Goal: Check status: Check status

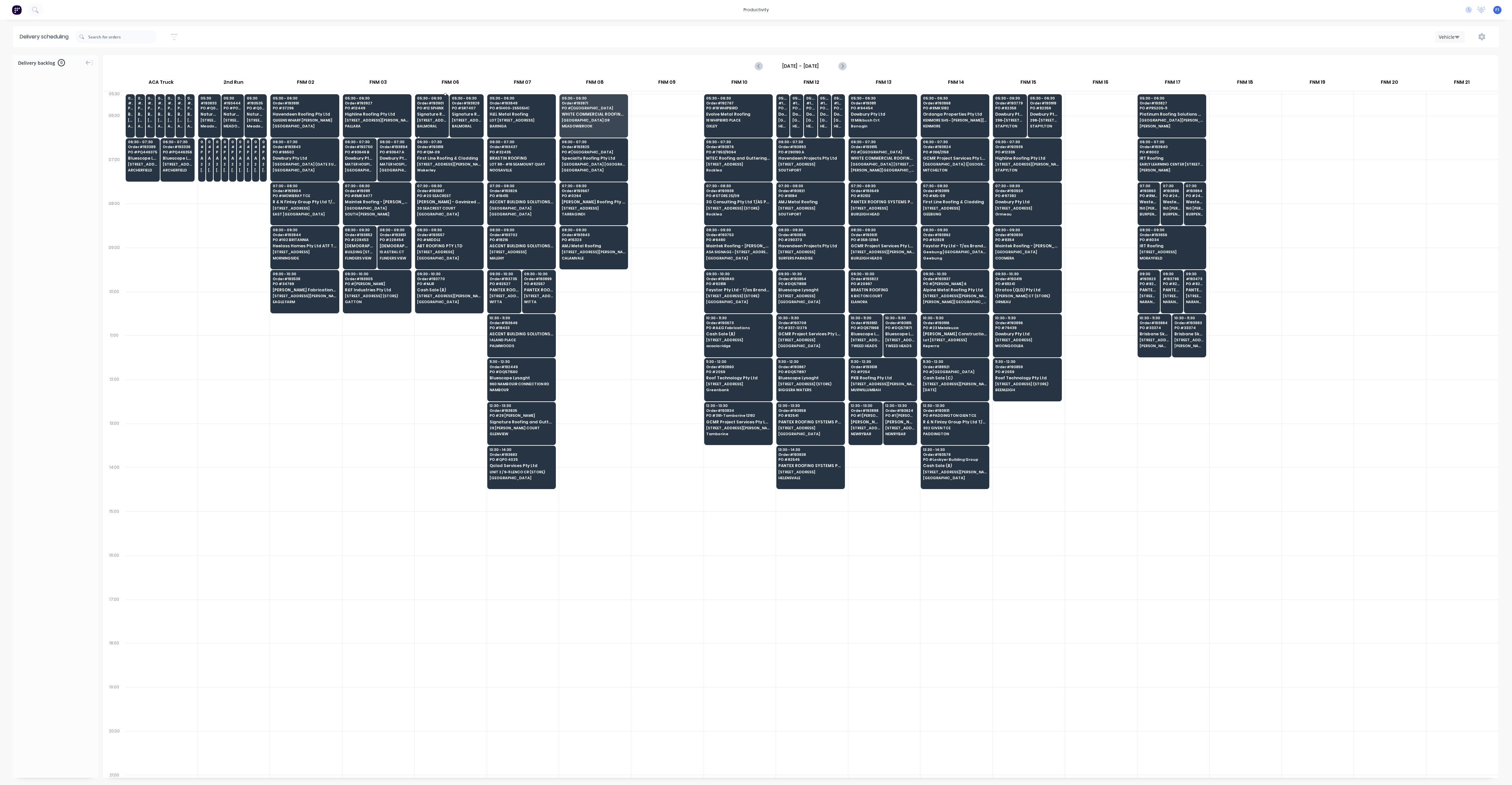
scroll to position [0, 0]
click at [112, 39] on input "text" at bounding box center [123, 37] width 69 height 13
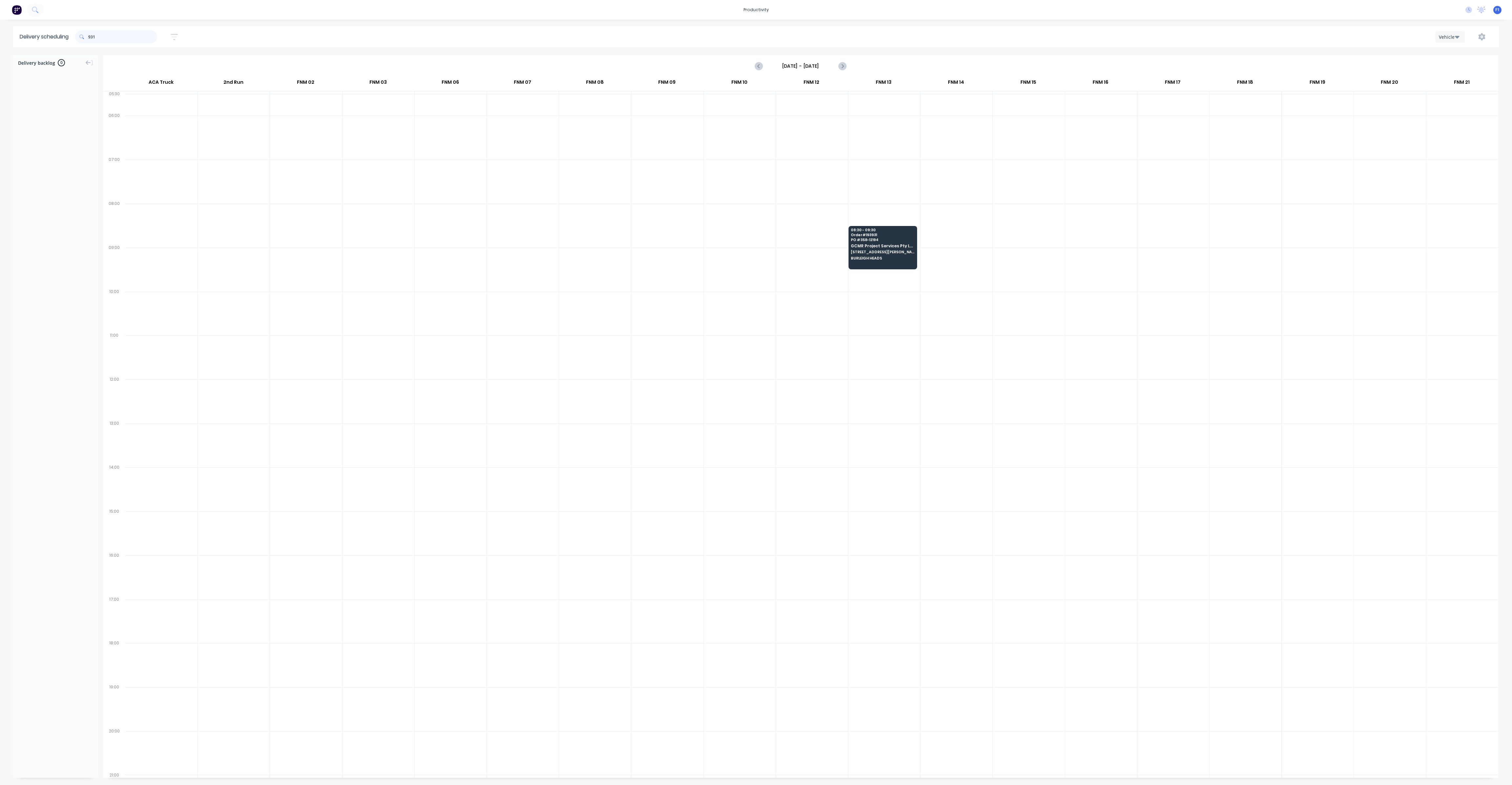
click at [91, 37] on input "931" at bounding box center [123, 37] width 69 height 13
type input "1"
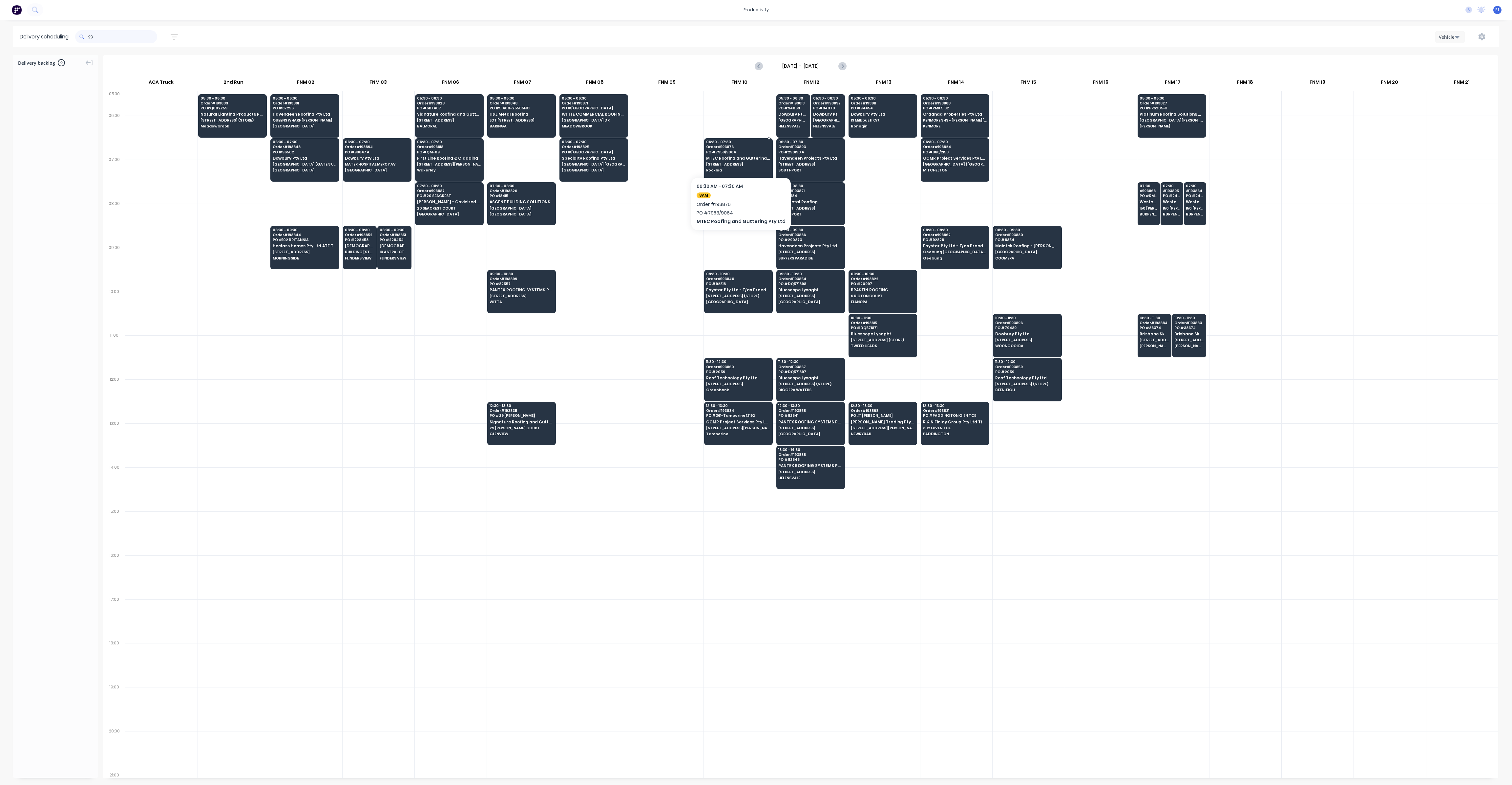
type input "9"
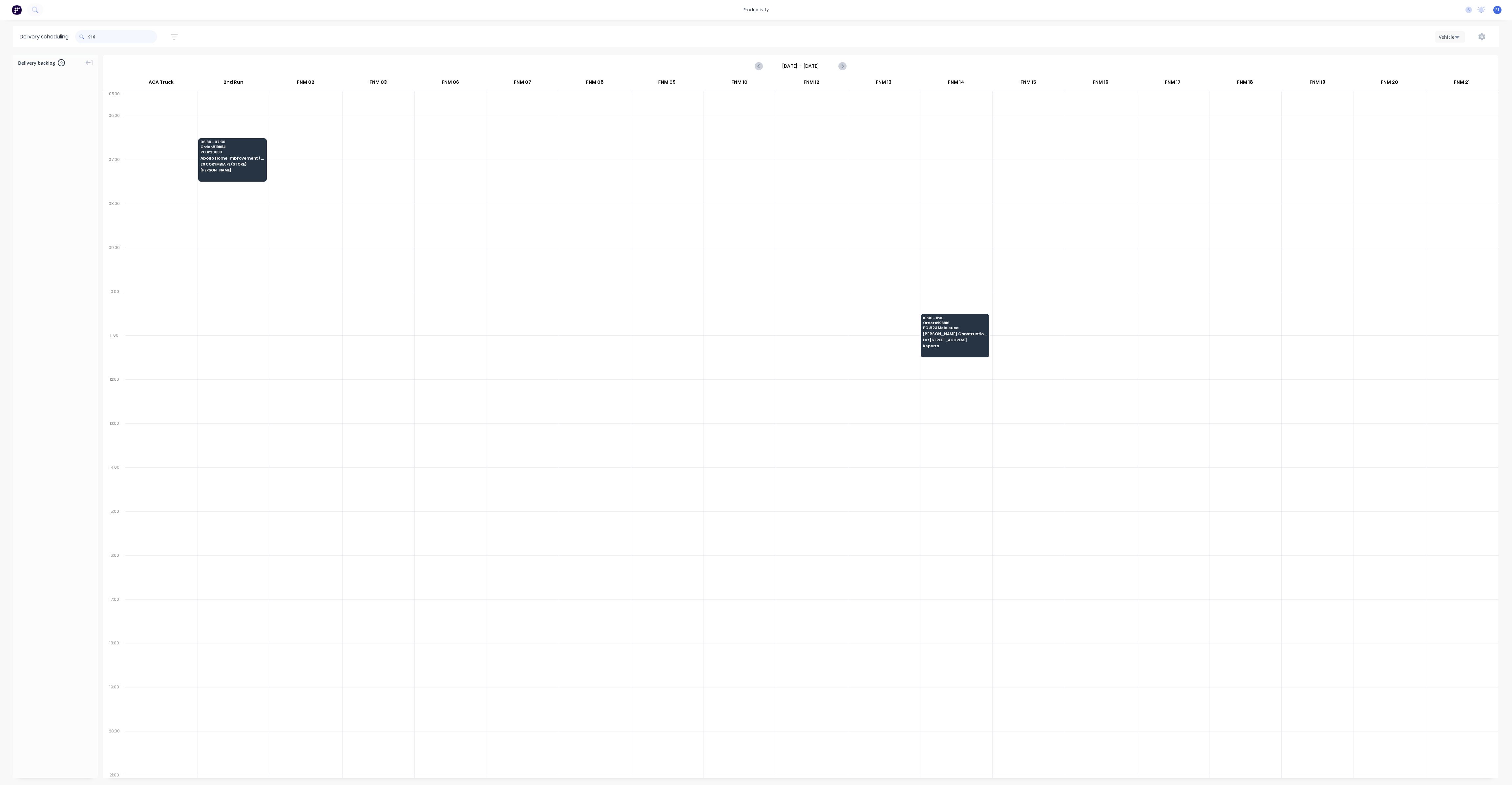
type input "916"
click at [939, 341] on div "10:30 - 11:30 Order # 193916 PO # 23 Melaleuca Lanham Constructions Pty Ltd - T…" at bounding box center [955, 332] width 68 height 37
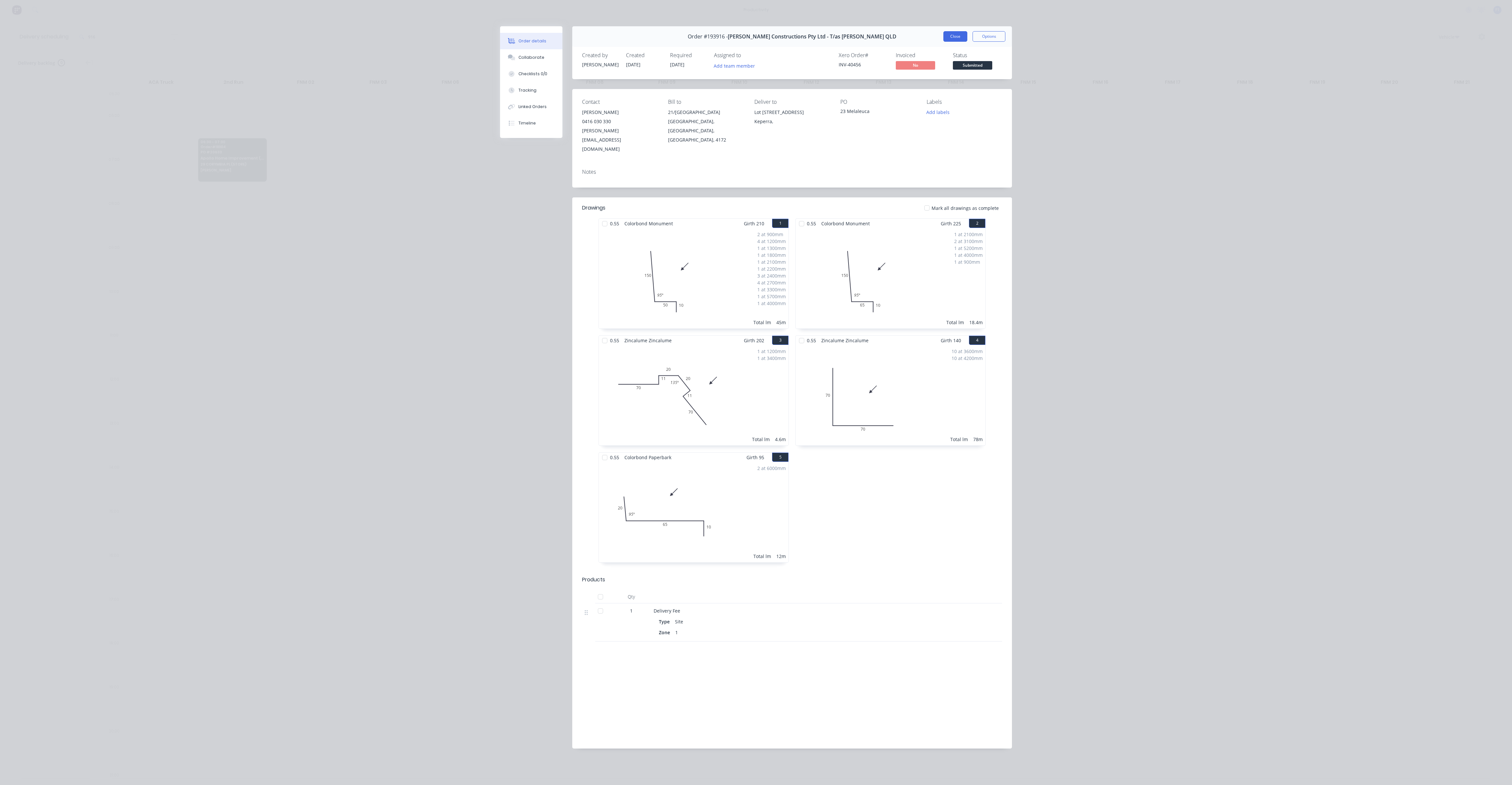
click at [963, 38] on button "Close" at bounding box center [956, 36] width 24 height 10
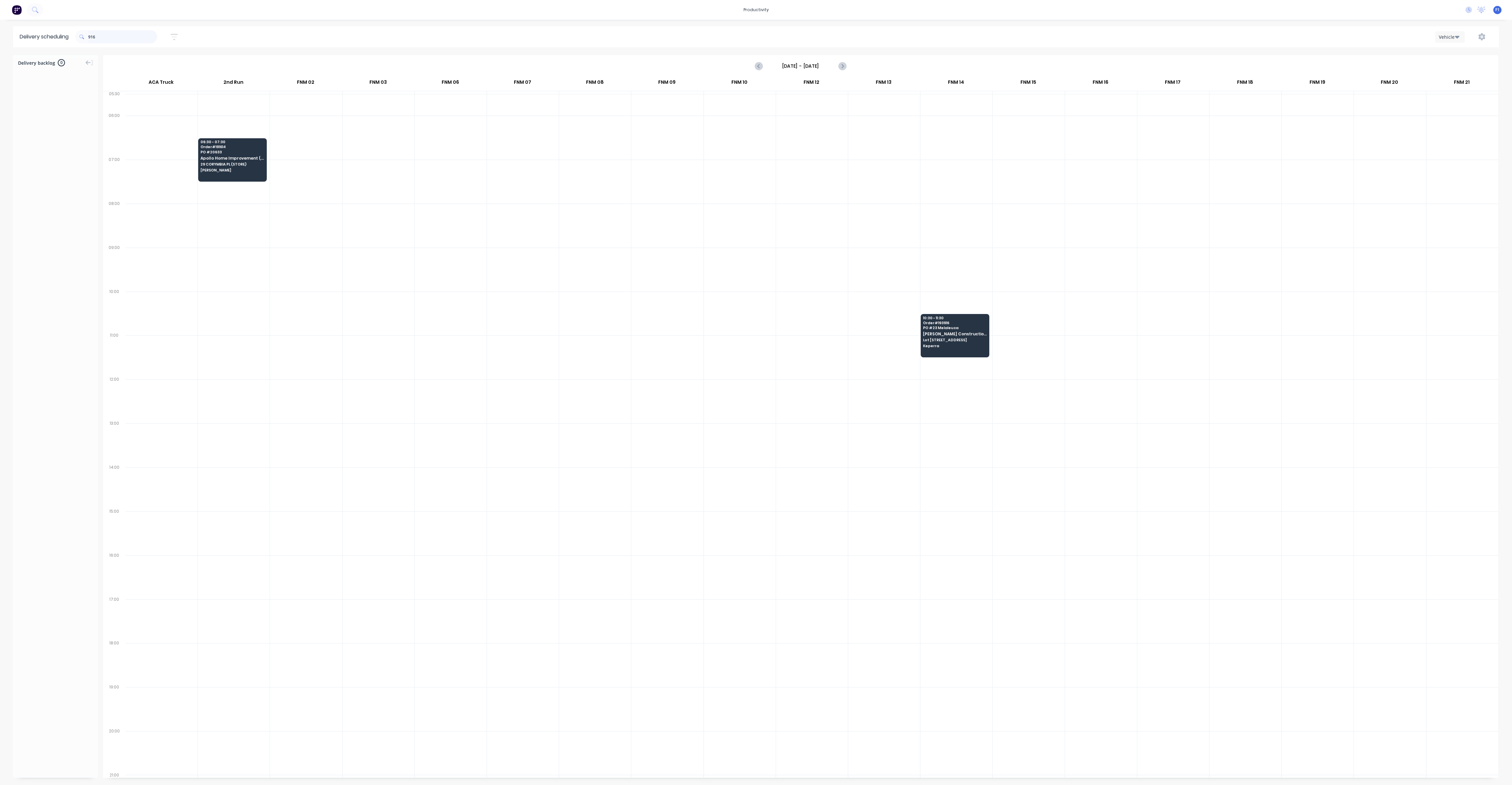
click at [44, 31] on header "Delivery scheduling 916 26/09/25 - 26/09/25 Sort by Most recent Created date Re…" at bounding box center [756, 37] width 1486 height 21
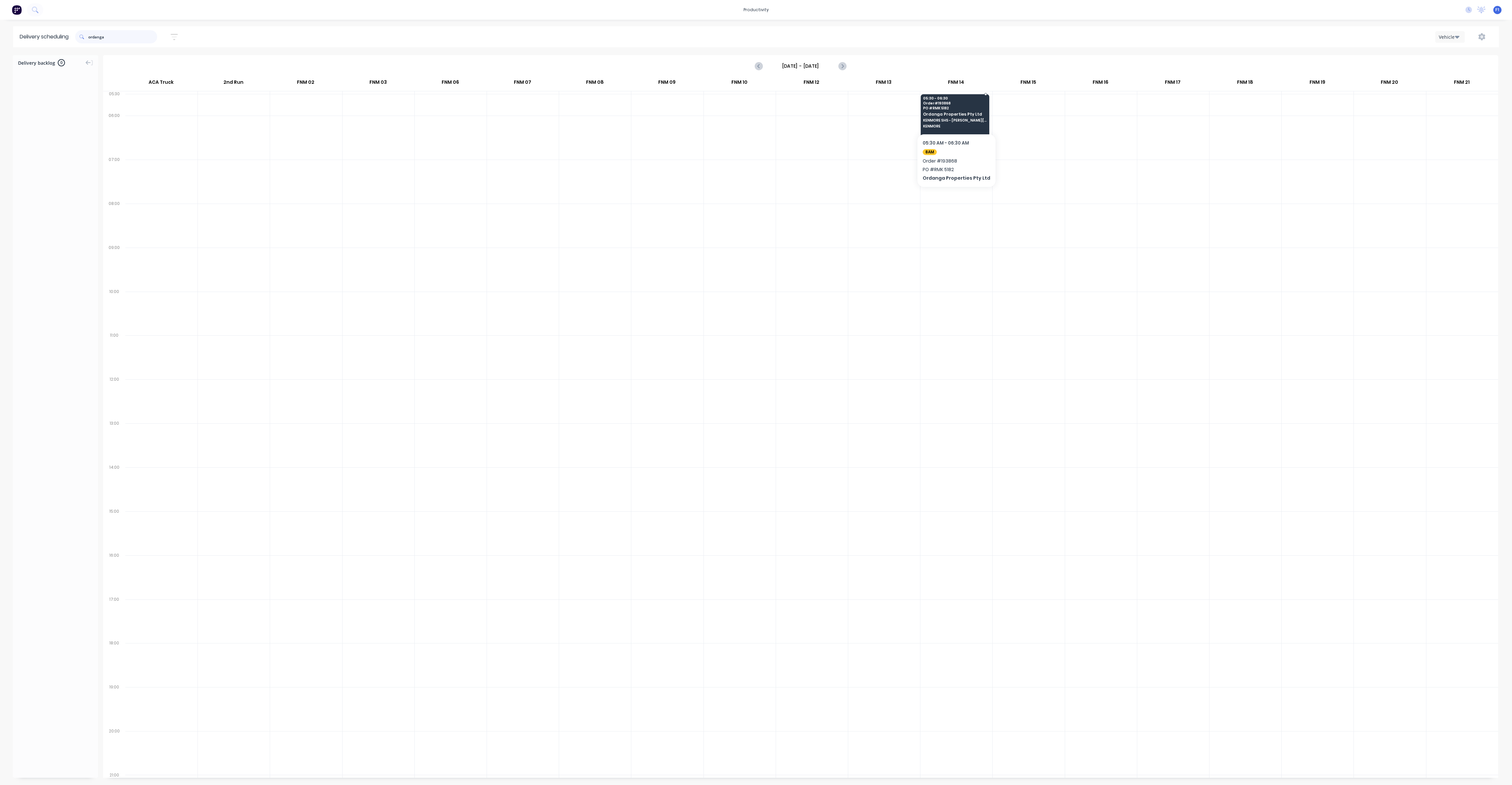
type input "ordanga"
click at [969, 127] on span "KENMORE" at bounding box center [955, 126] width 64 height 4
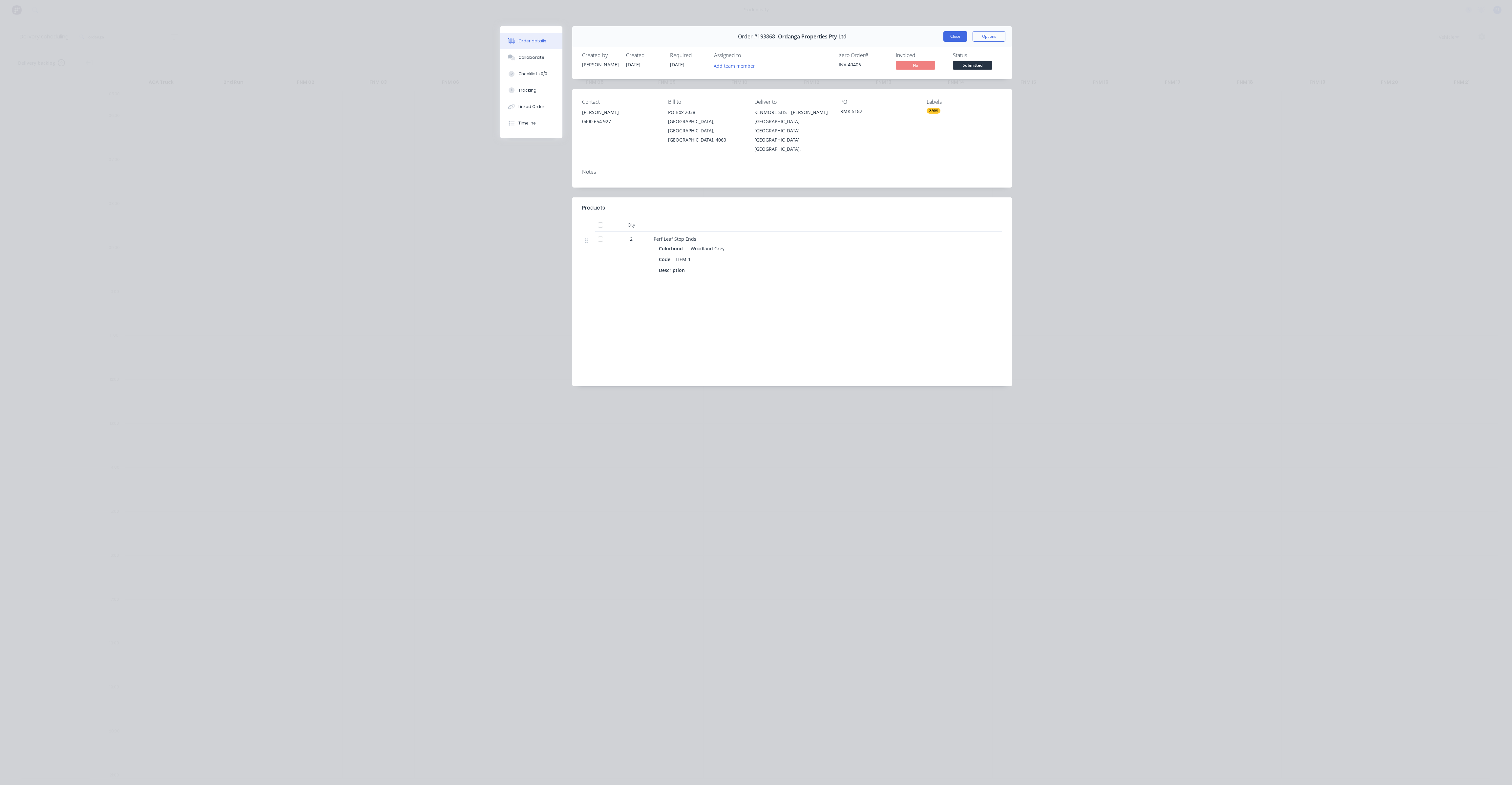
click at [958, 40] on button "Close" at bounding box center [956, 36] width 24 height 10
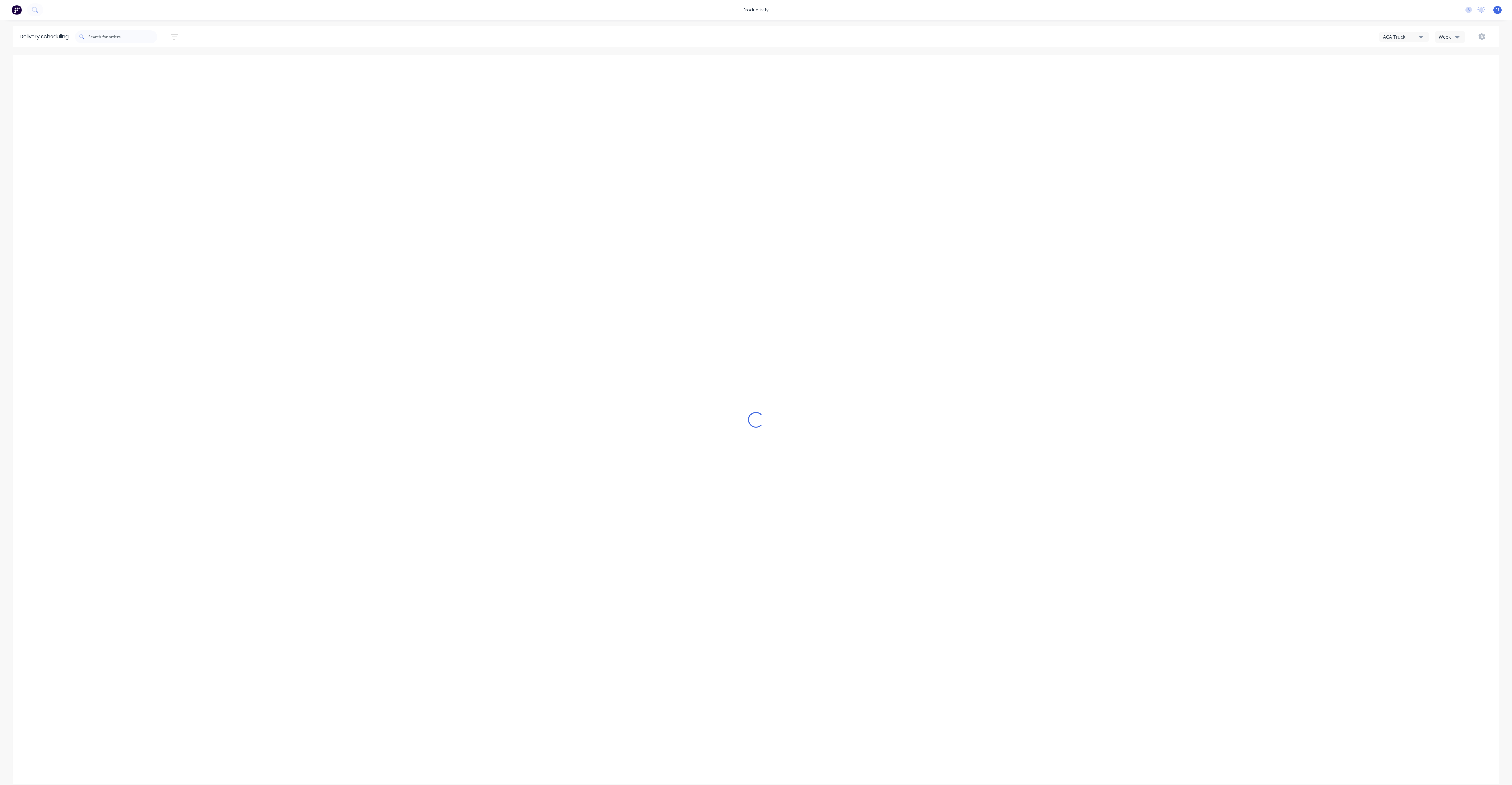
click at [1455, 35] on icon "button" at bounding box center [1457, 37] width 5 height 7
click at [1461, 64] on div "Vehicle" at bounding box center [1468, 67] width 65 height 13
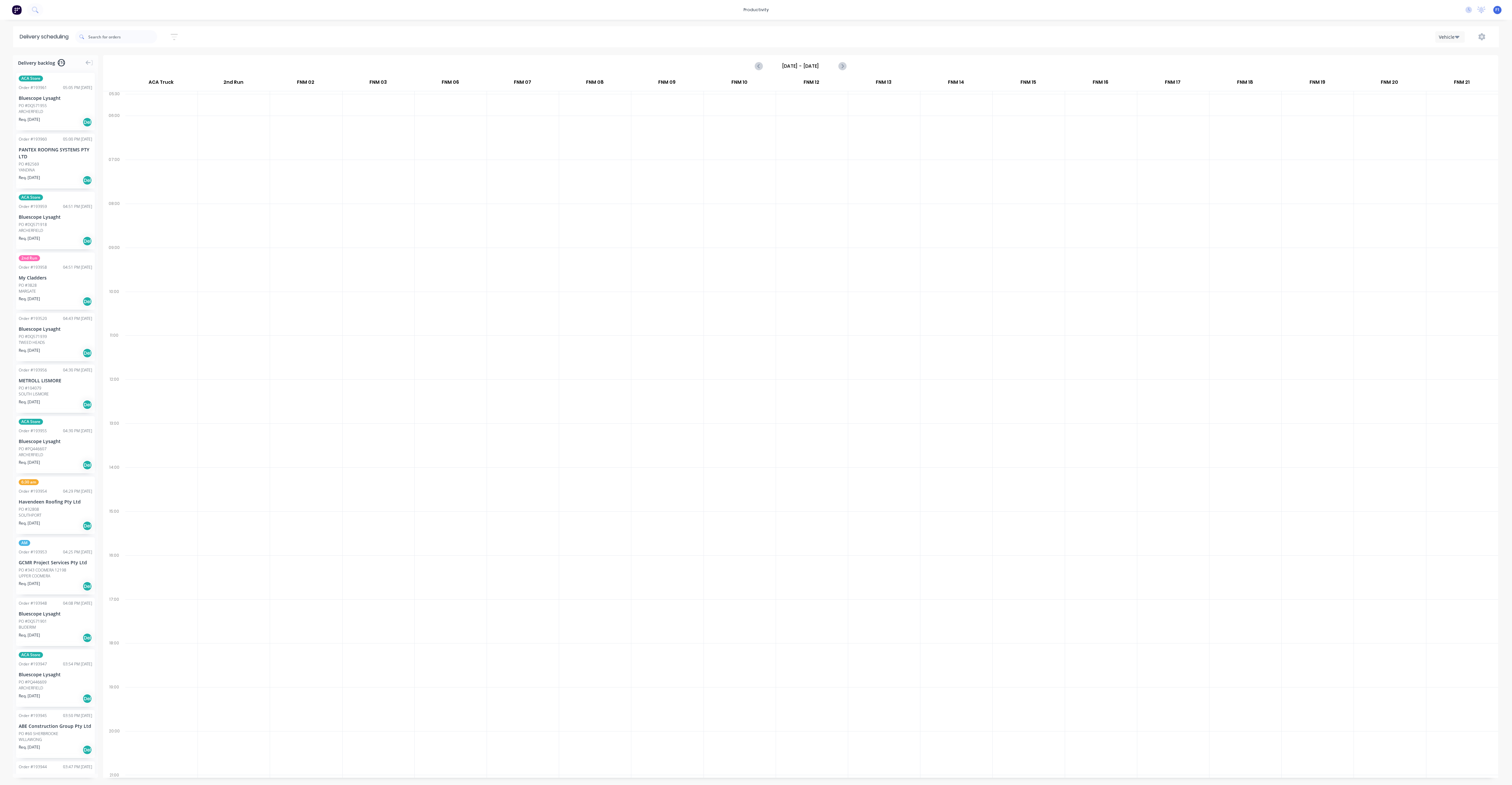
click at [802, 63] on input "[DATE] - [DATE]" at bounding box center [801, 66] width 65 height 10
click at [842, 136] on div "26" at bounding box center [843, 137] width 10 height 10
type input "[DATE] - [DATE]"
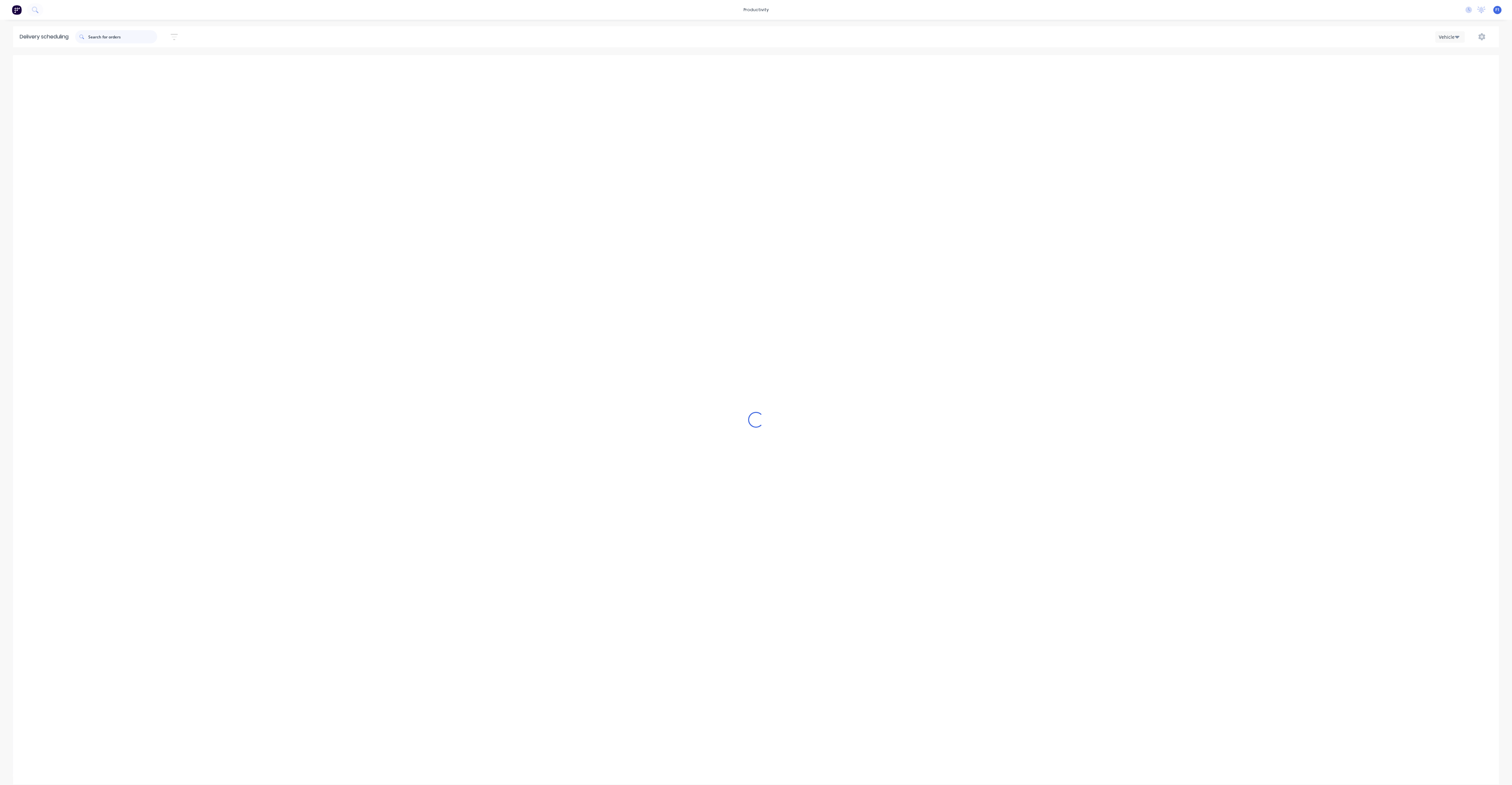
click at [102, 40] on input "text" at bounding box center [123, 37] width 69 height 13
type input "ordanga"
click at [73, 111] on div "KENMORE" at bounding box center [55, 111] width 73 height 6
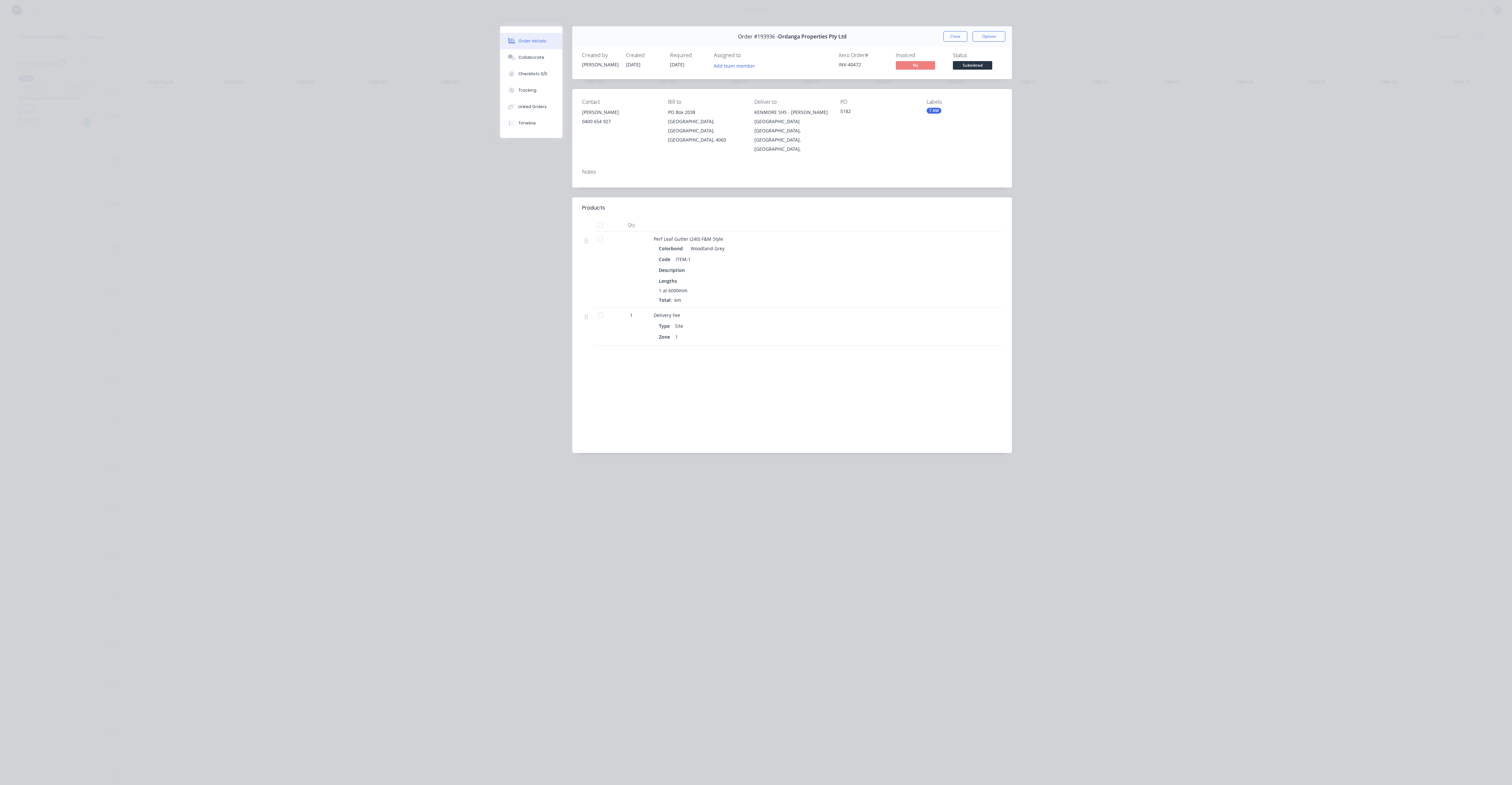
click at [956, 39] on button "Close" at bounding box center [956, 36] width 24 height 10
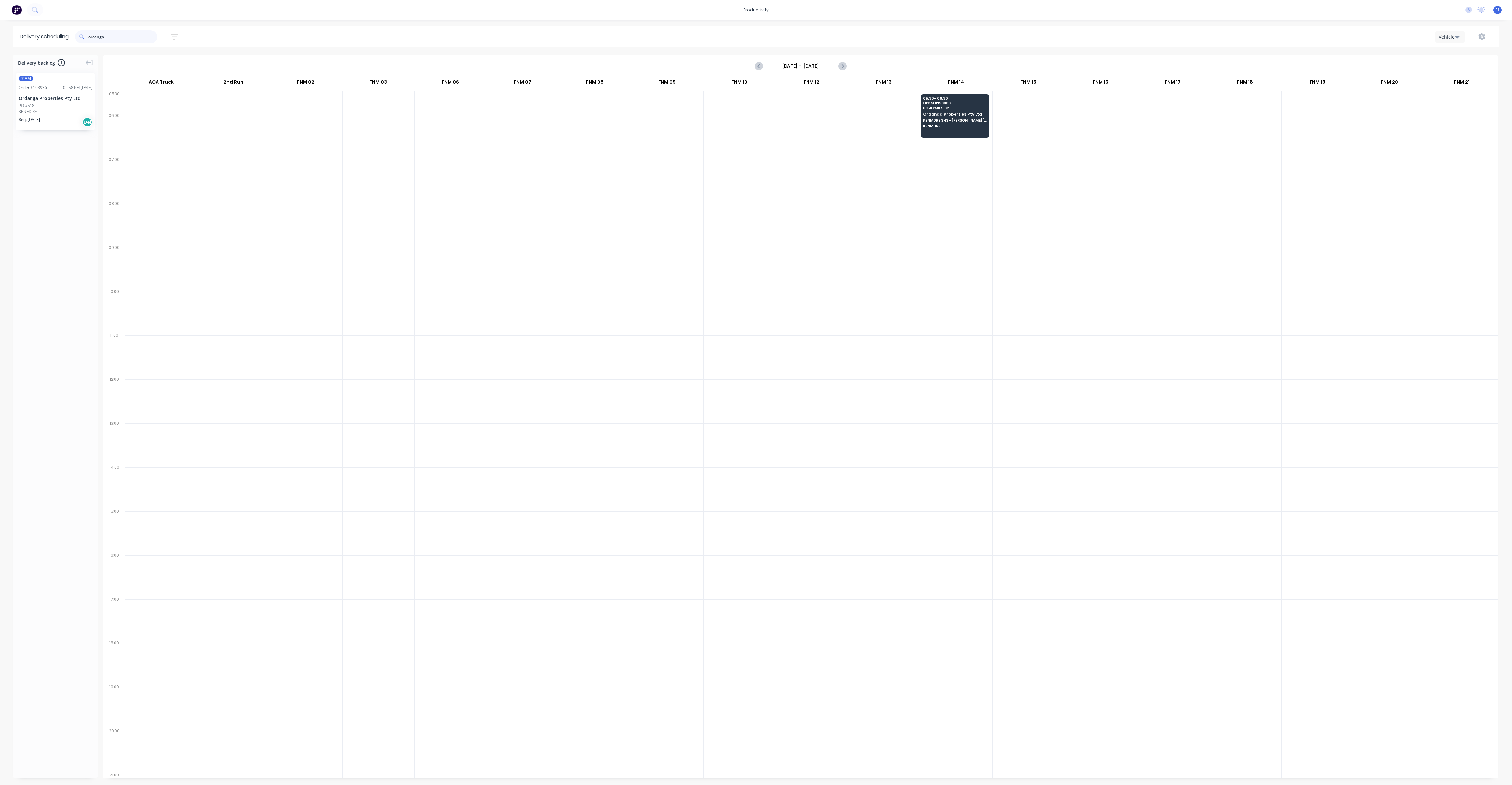
drag, startPoint x: 120, startPoint y: 36, endPoint x: 37, endPoint y: 35, distance: 83.0
click at [37, 35] on header "Delivery scheduling ordanga Sort by Most recent Created date Required date Orde…" at bounding box center [756, 37] width 1486 height 21
type input "e"
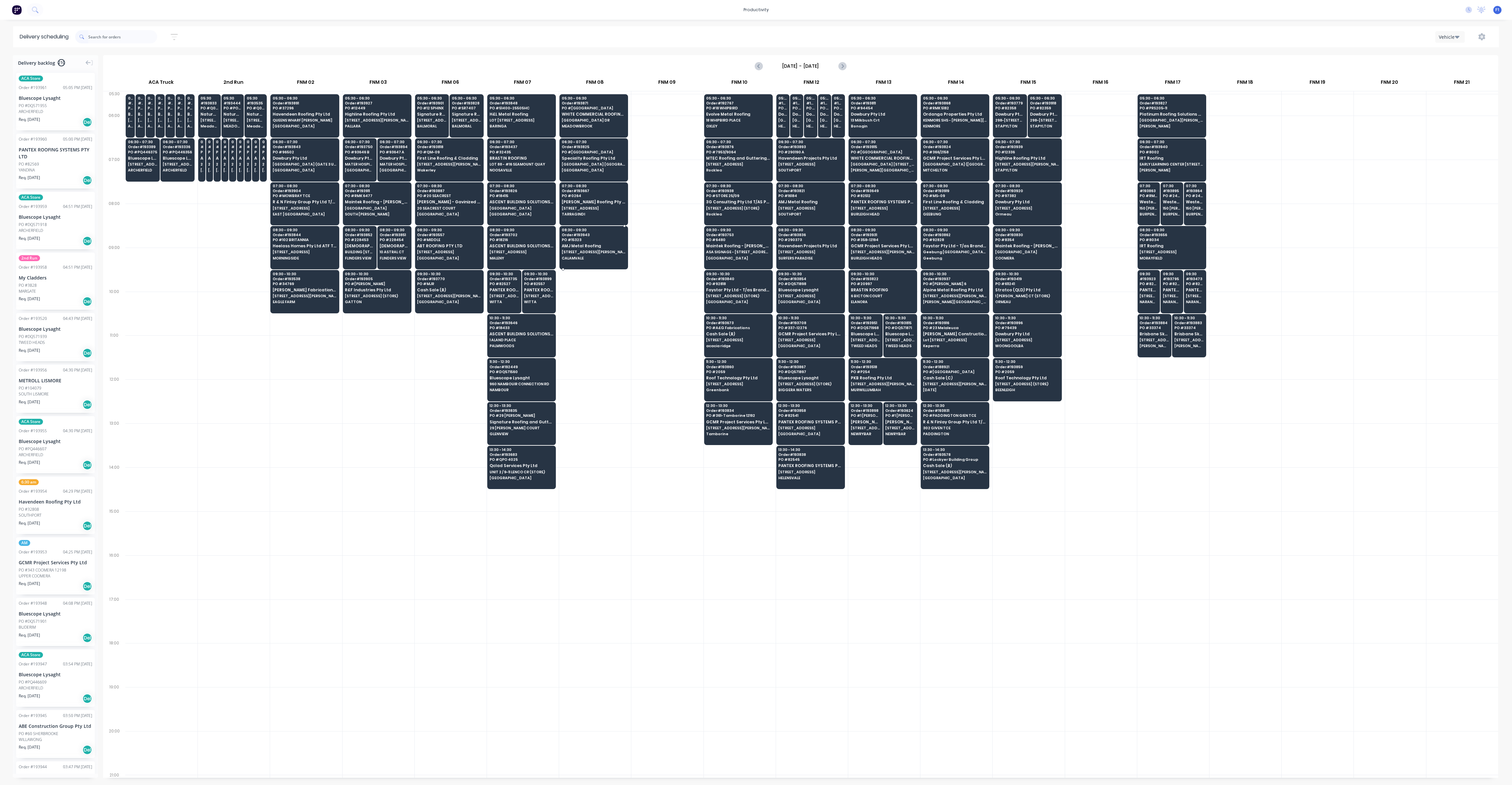
click at [587, 240] on span "PO # 15323" at bounding box center [594, 240] width 64 height 4
click at [586, 239] on span "PO # 15323" at bounding box center [594, 240] width 64 height 4
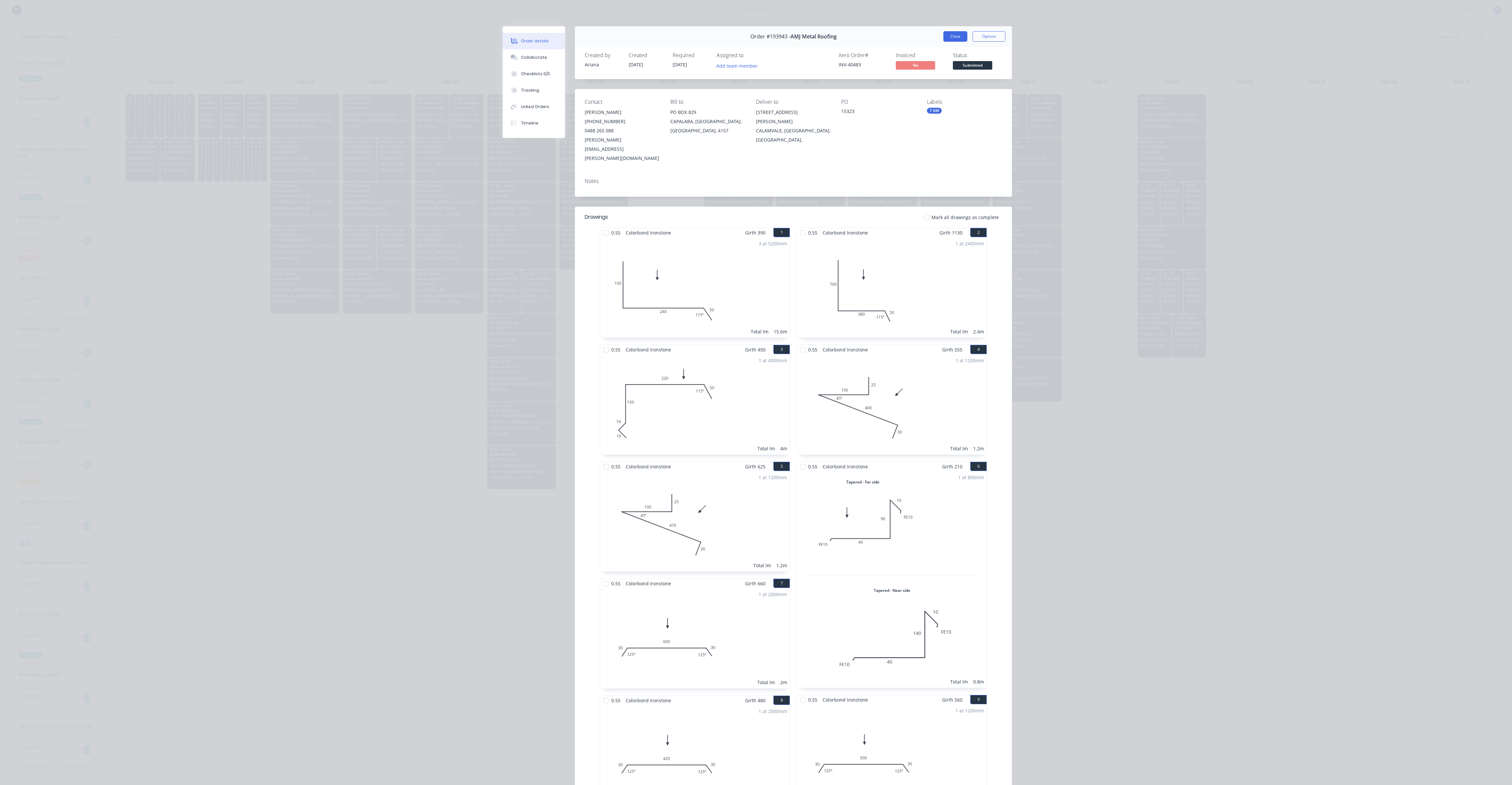
click at [956, 38] on button "Close" at bounding box center [956, 36] width 24 height 10
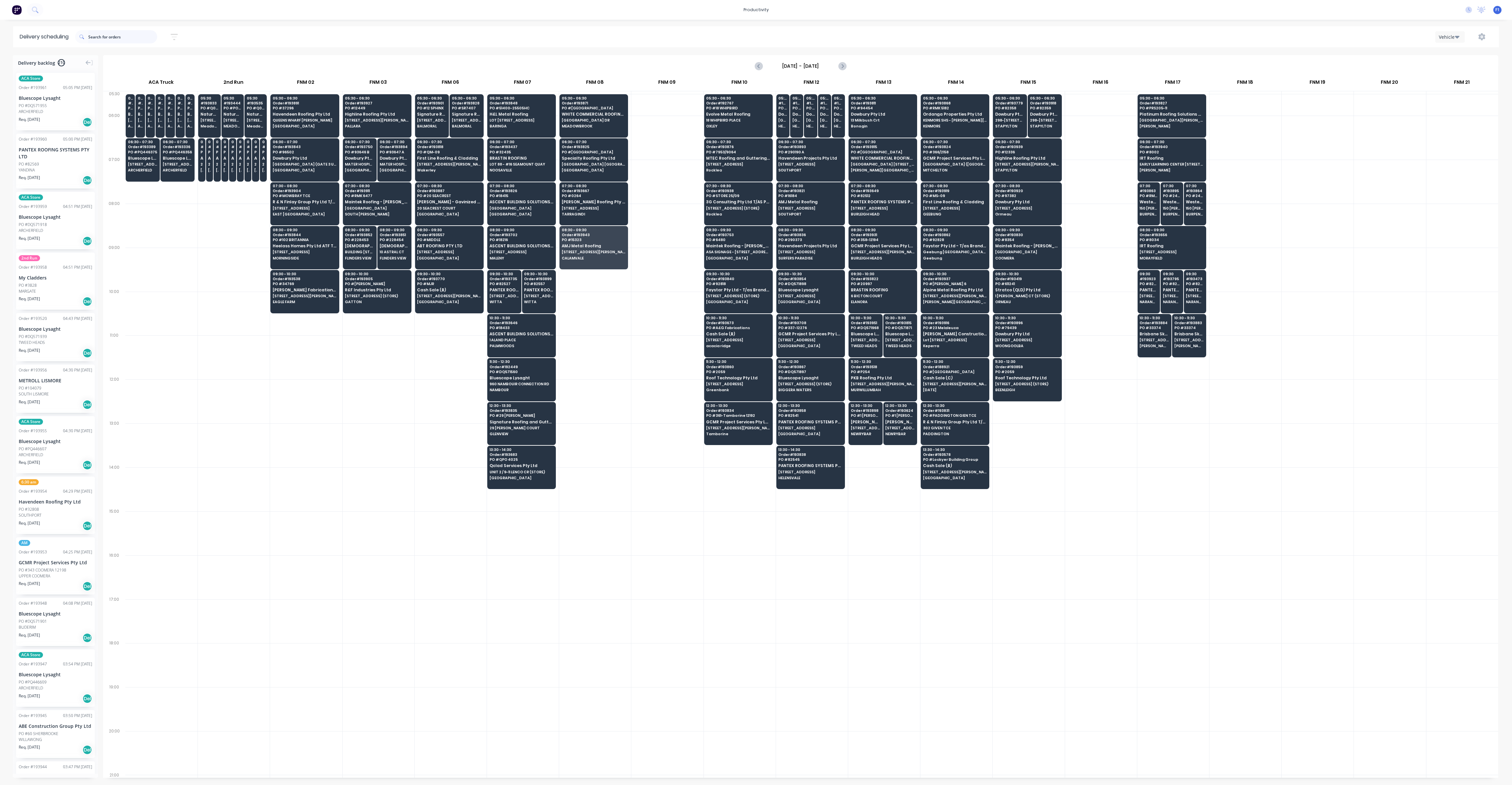
click at [113, 37] on input "text" at bounding box center [123, 37] width 69 height 13
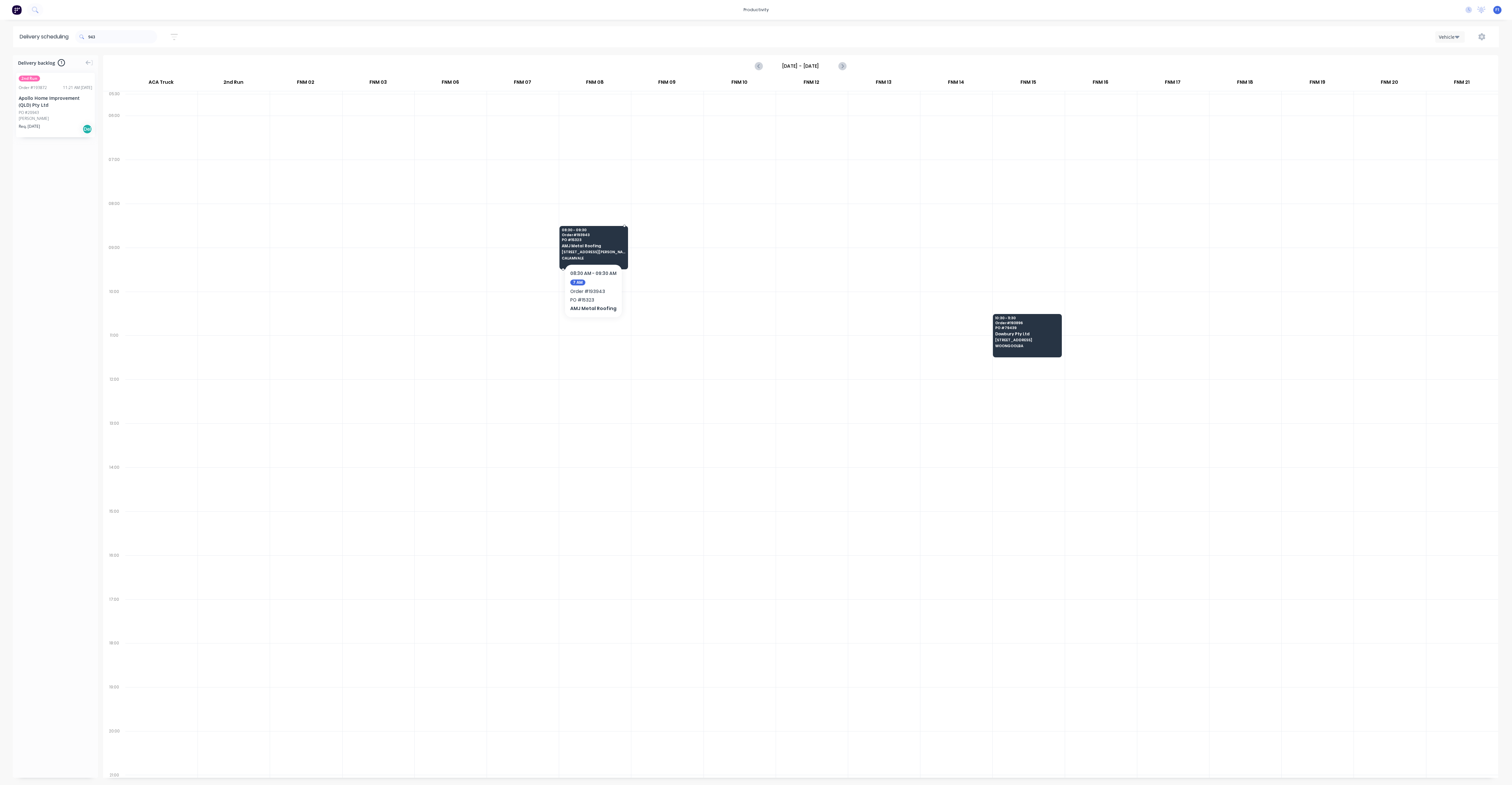
click at [565, 256] on span "CALAMVALE" at bounding box center [594, 258] width 64 height 4
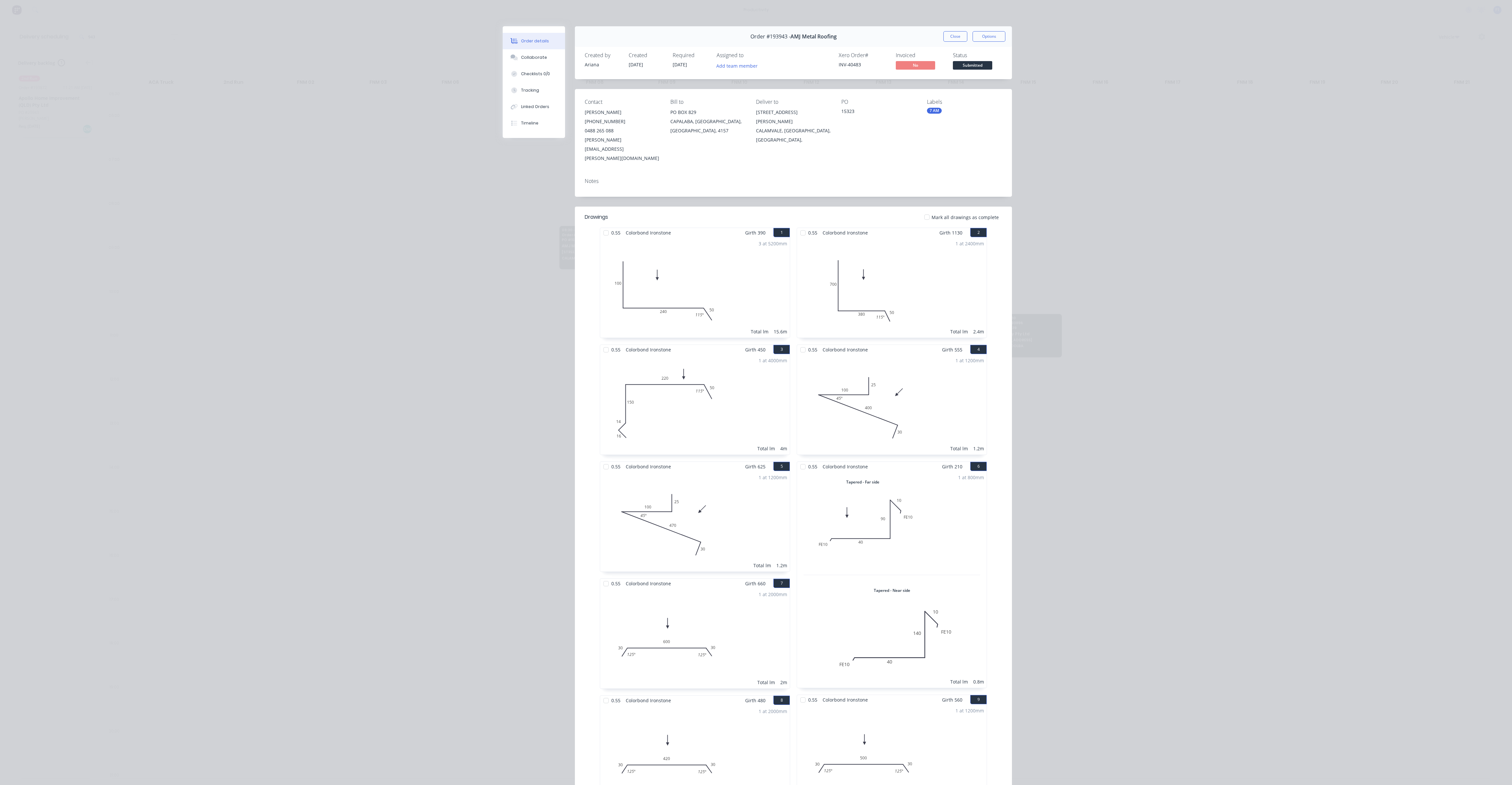
click at [944, 38] on button "Close" at bounding box center [956, 36] width 24 height 10
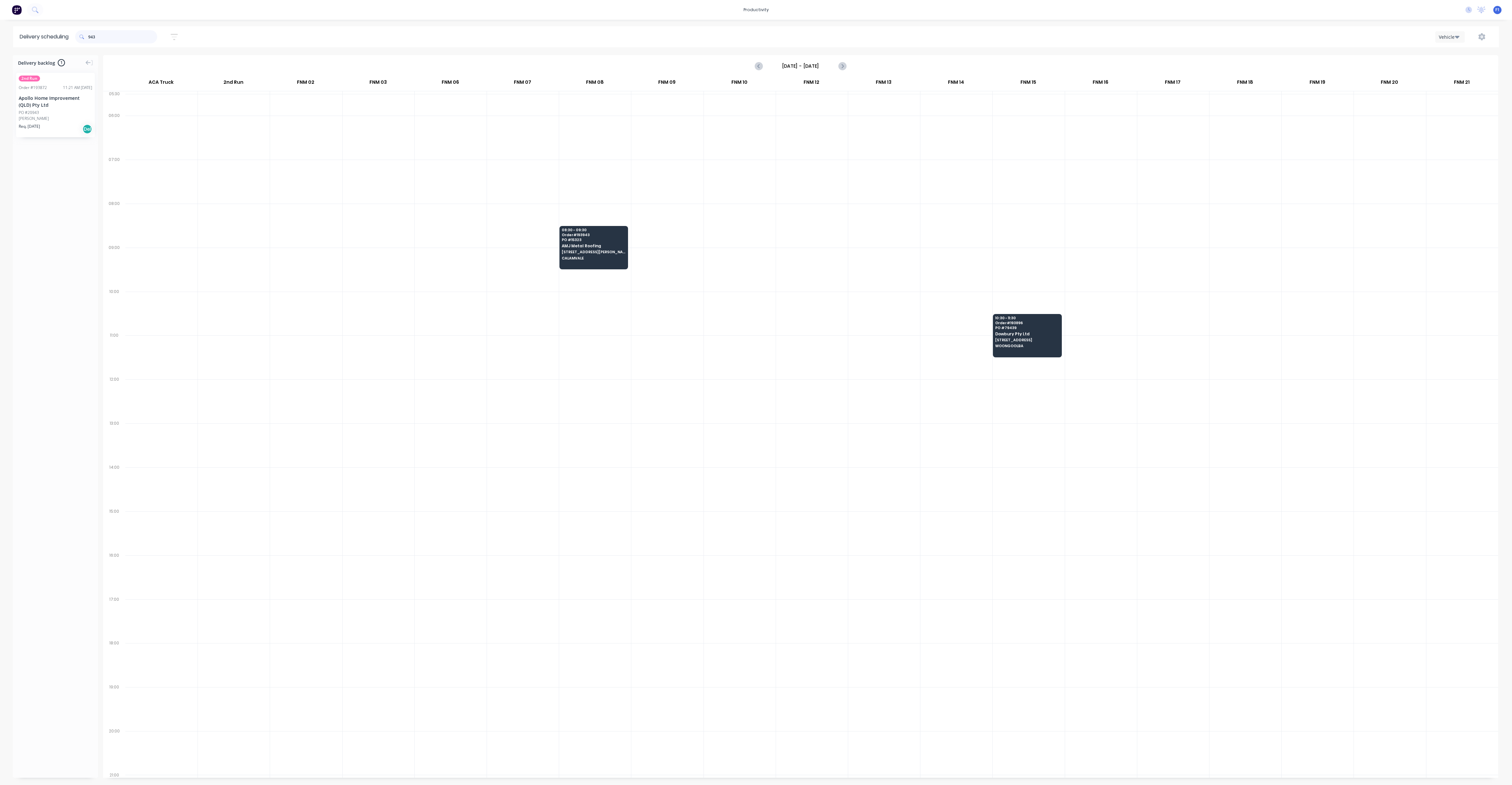
drag, startPoint x: 131, startPoint y: 34, endPoint x: 60, endPoint y: 35, distance: 71.0
click at [60, 35] on header "Delivery scheduling 943 Sort by Most recent Created date Required date Order nu…" at bounding box center [756, 37] width 1486 height 21
type input "918"
